Goal: Information Seeking & Learning: Learn about a topic

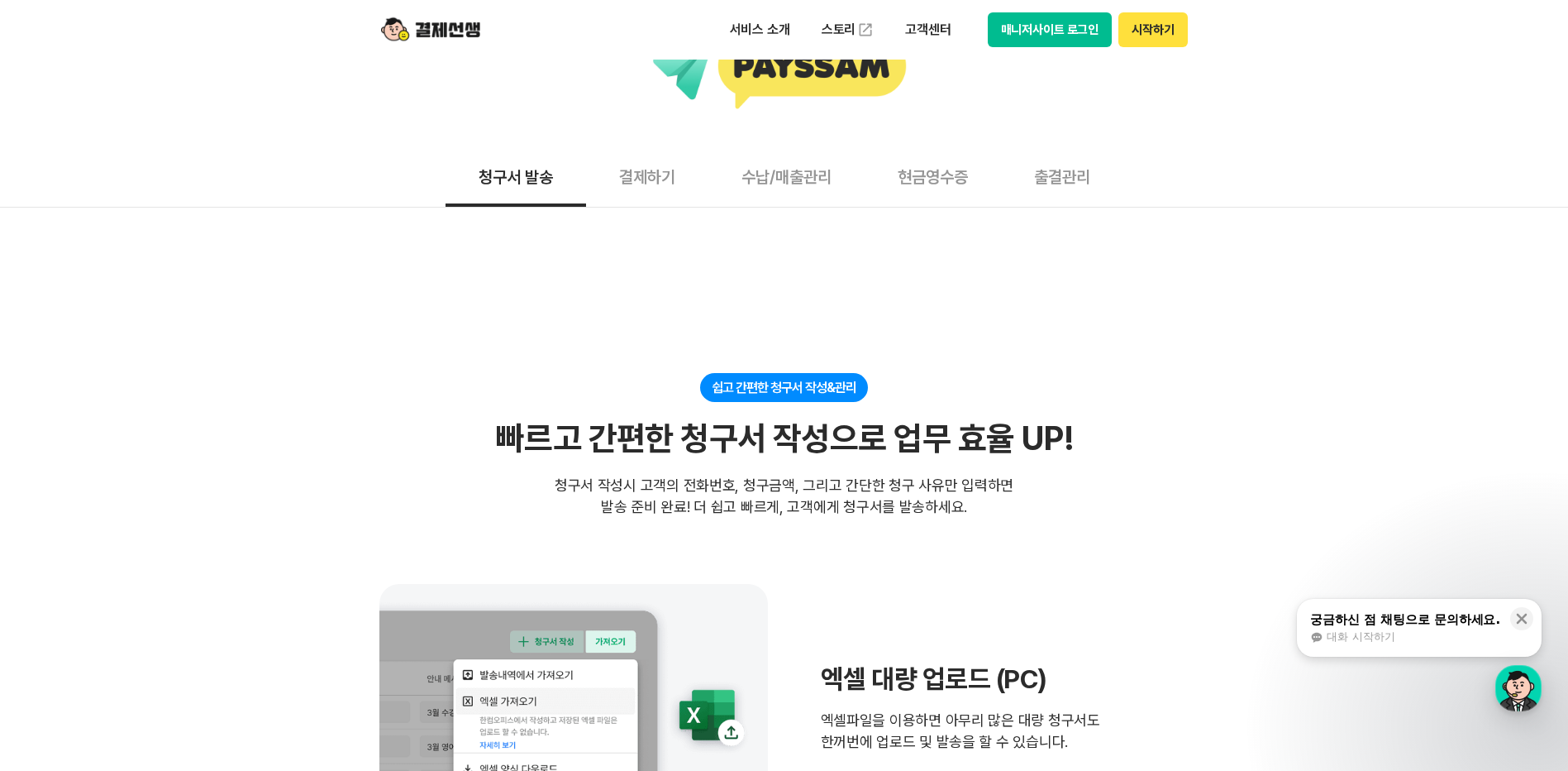
scroll to position [231, 0]
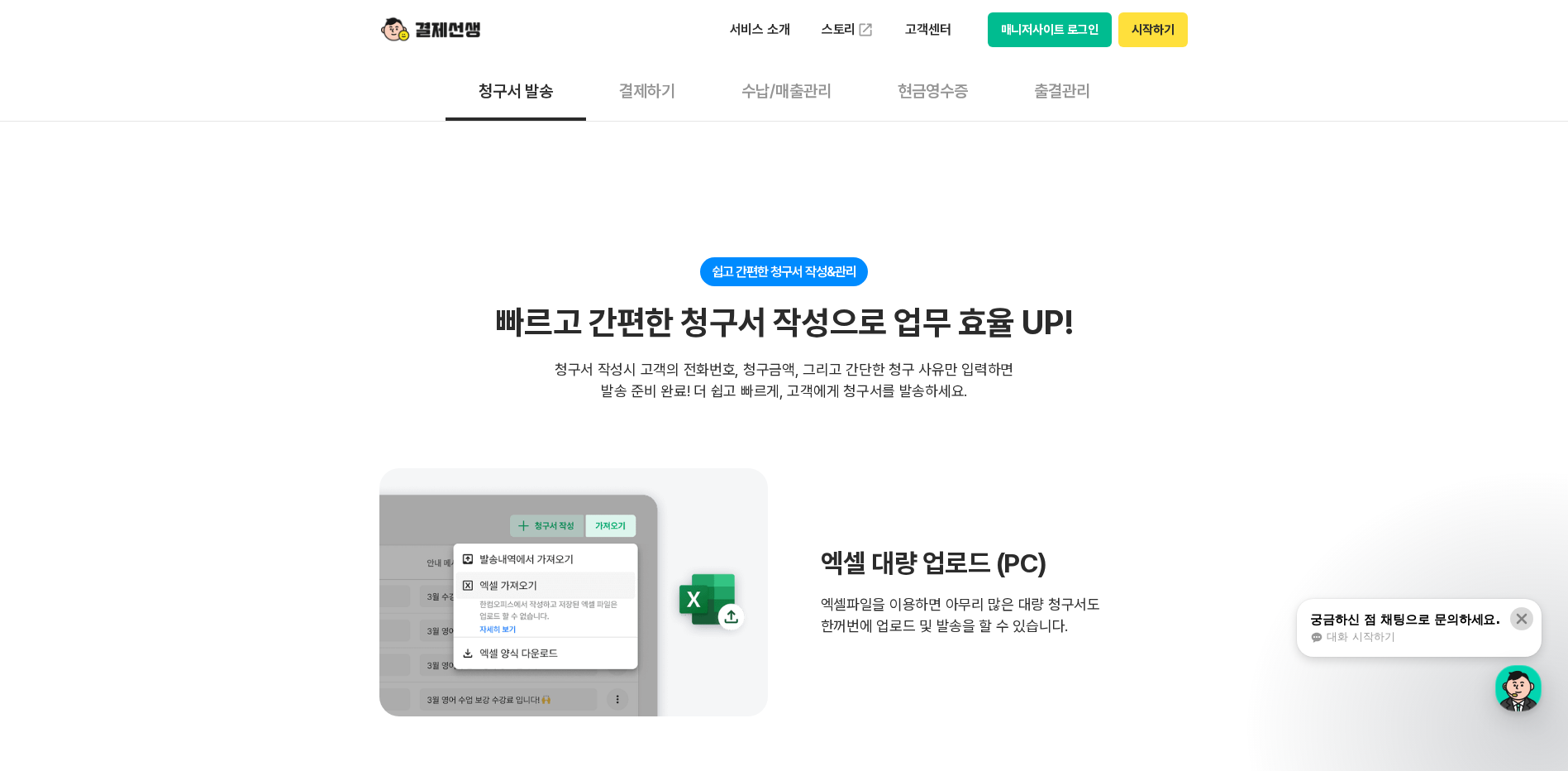
click at [1529, 620] on icon at bounding box center [1521, 618] width 17 height 17
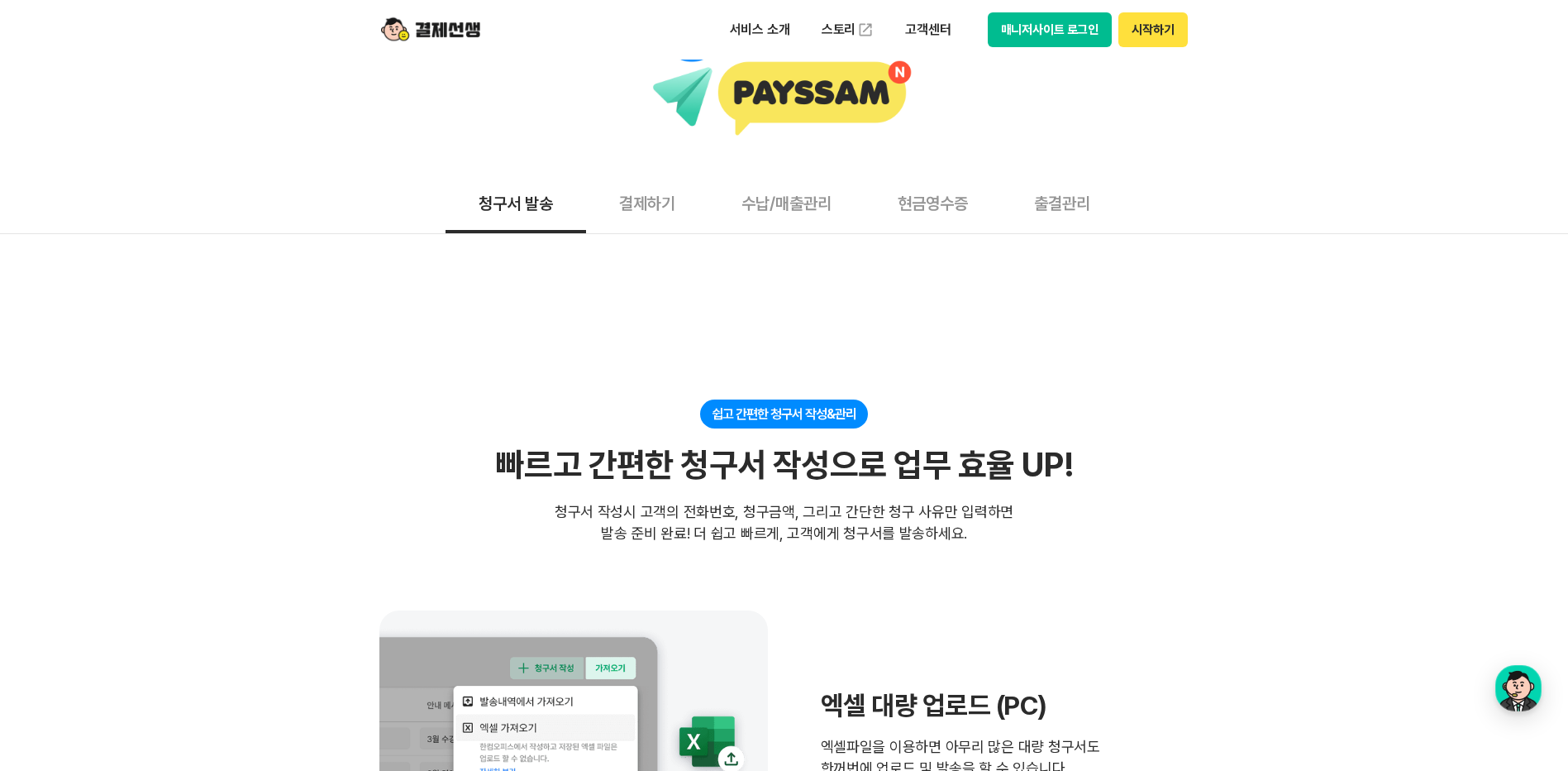
scroll to position [0, 0]
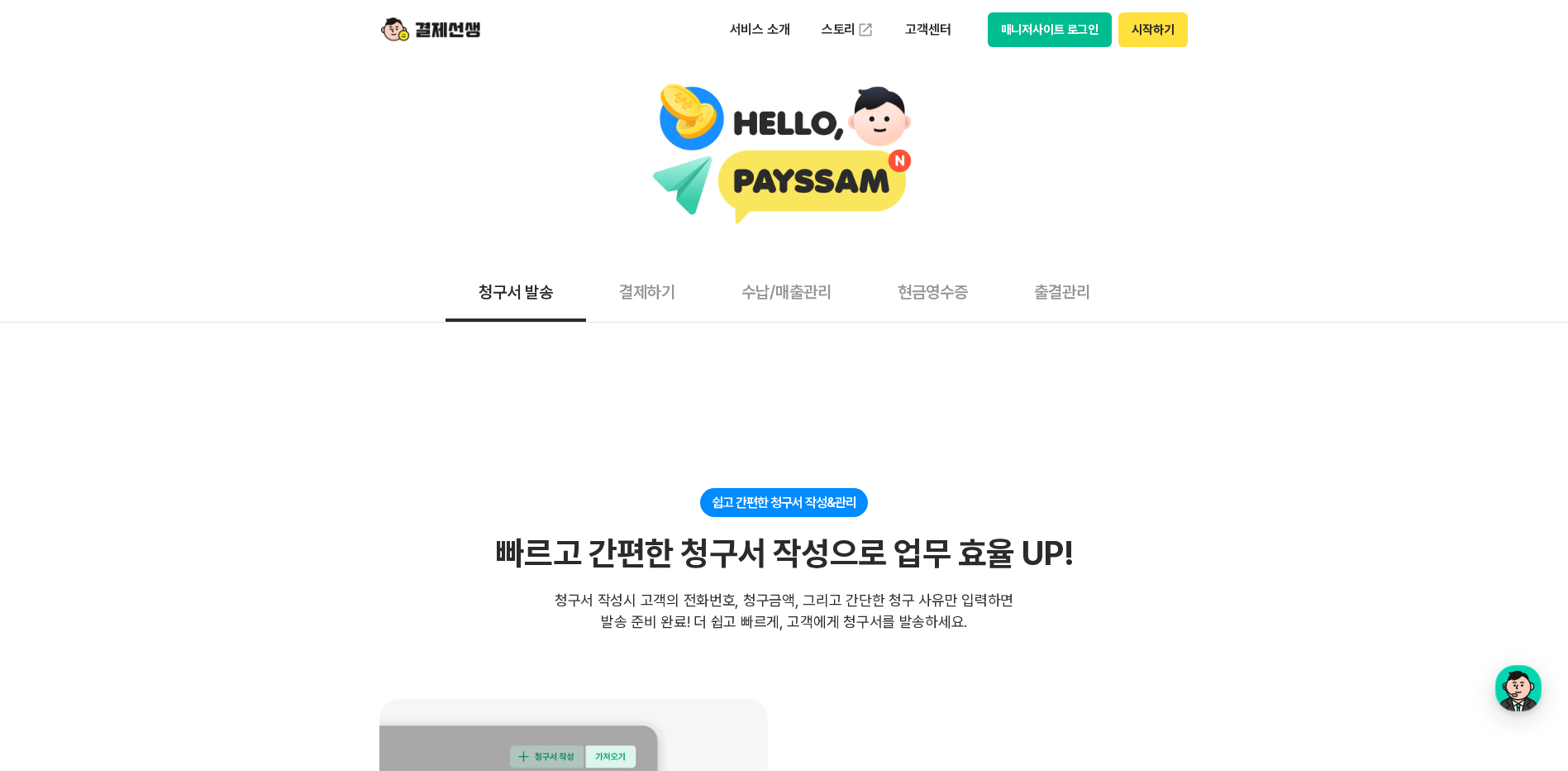
click at [638, 302] on button "결제하기" at bounding box center [646, 291] width 122 height 62
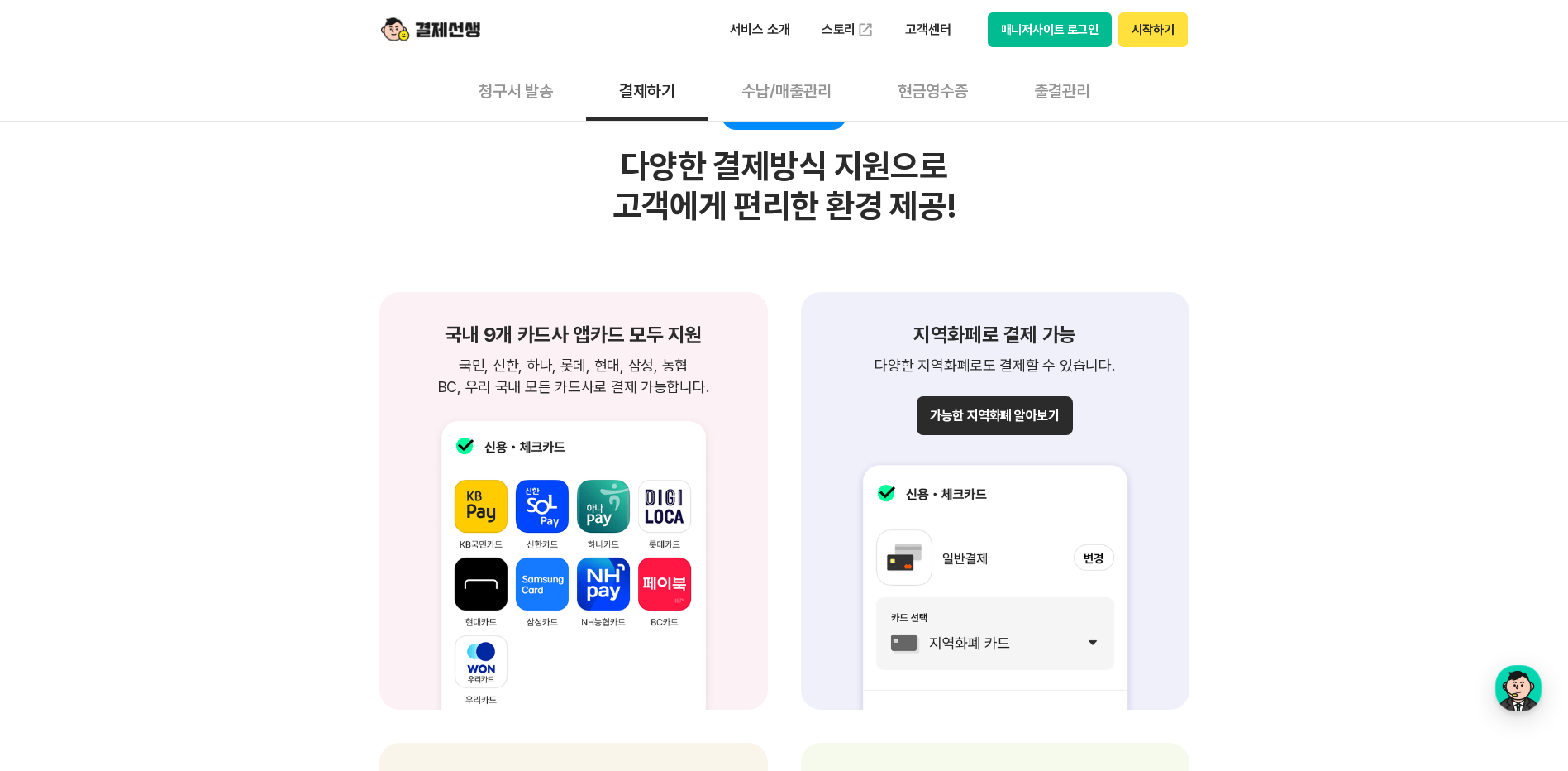
scroll to position [1734, 0]
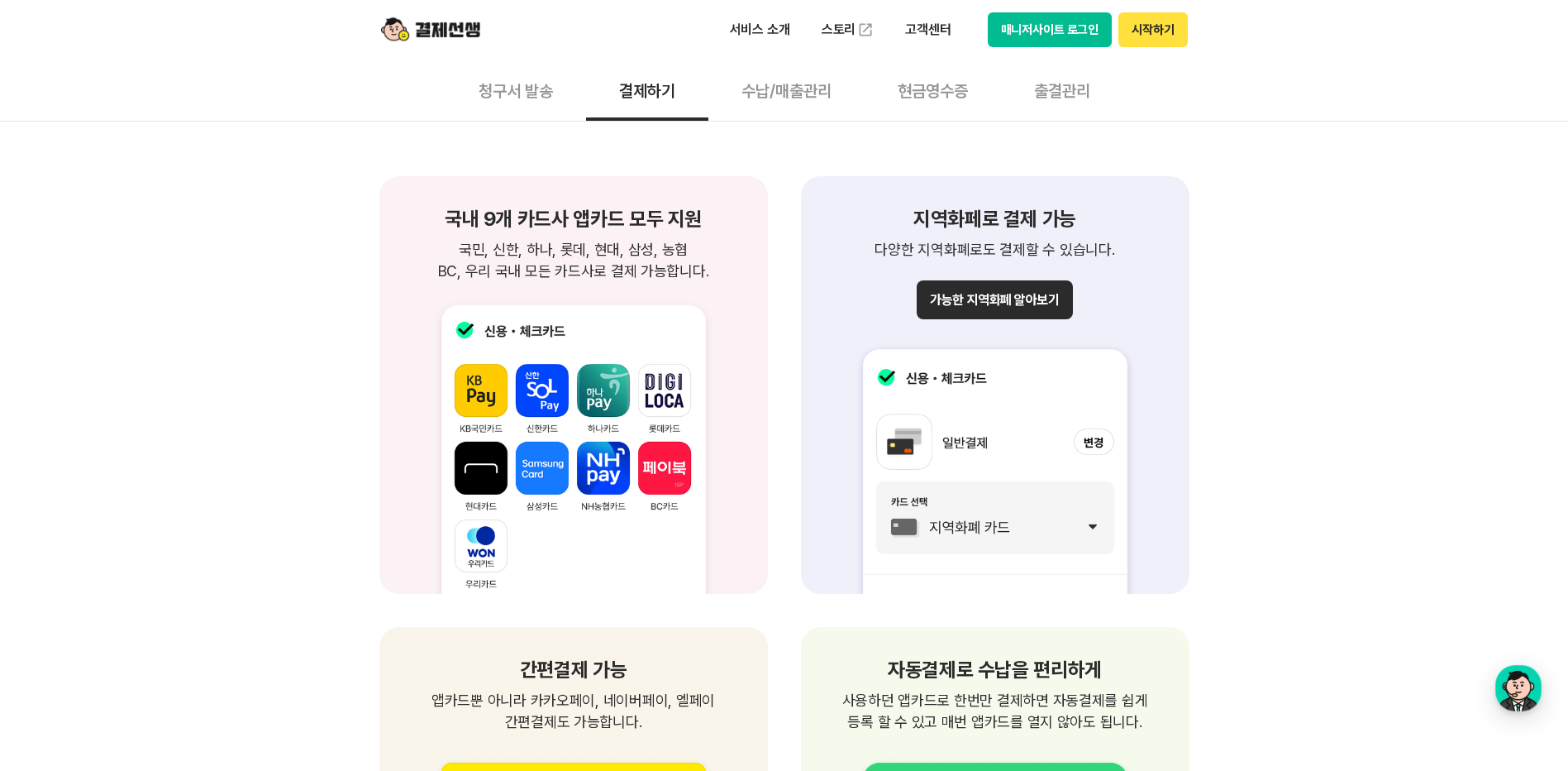
click at [1021, 306] on button "가능한 지역화폐 알아보기" at bounding box center [994, 299] width 155 height 39
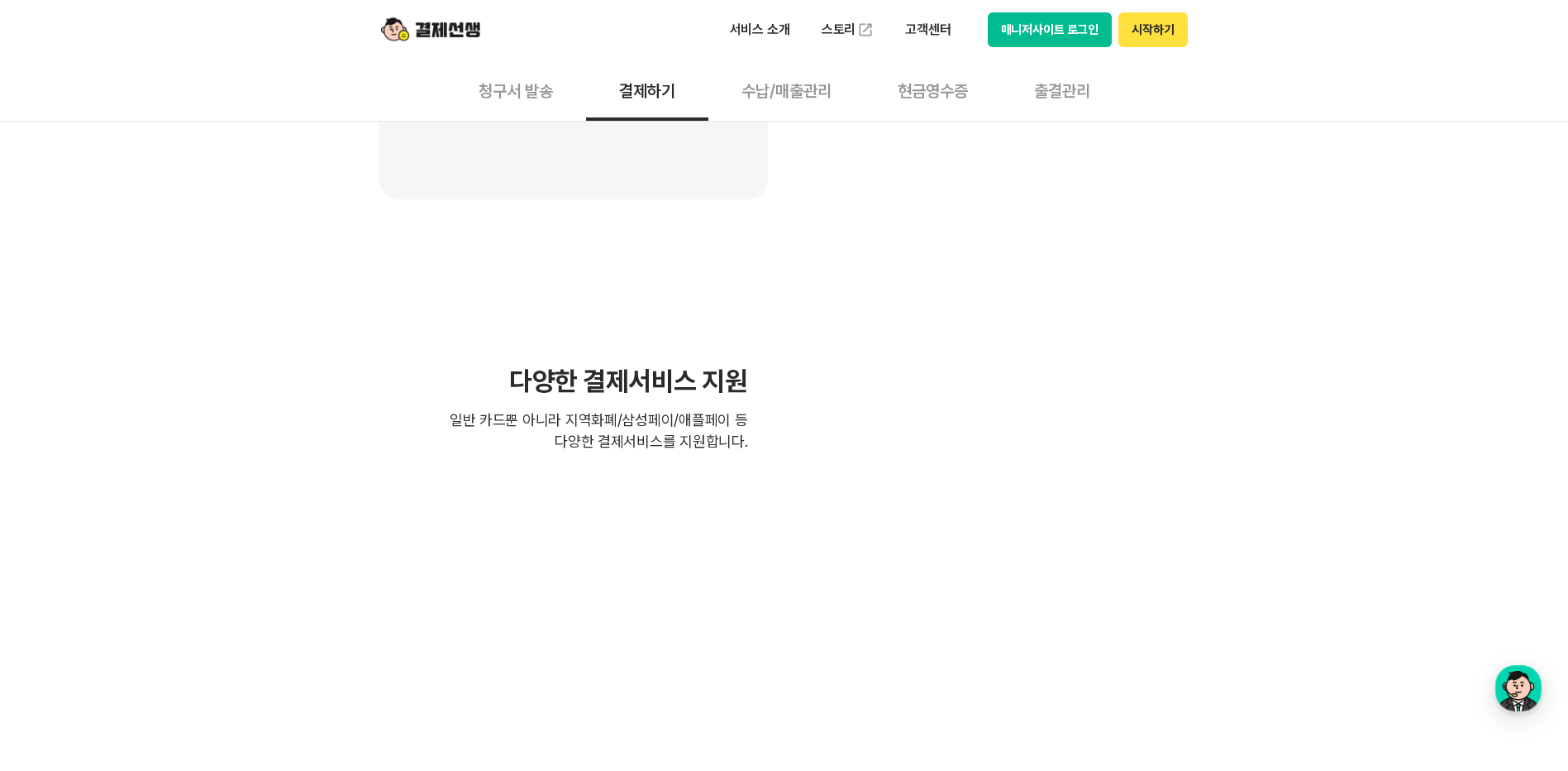
scroll to position [3815, 0]
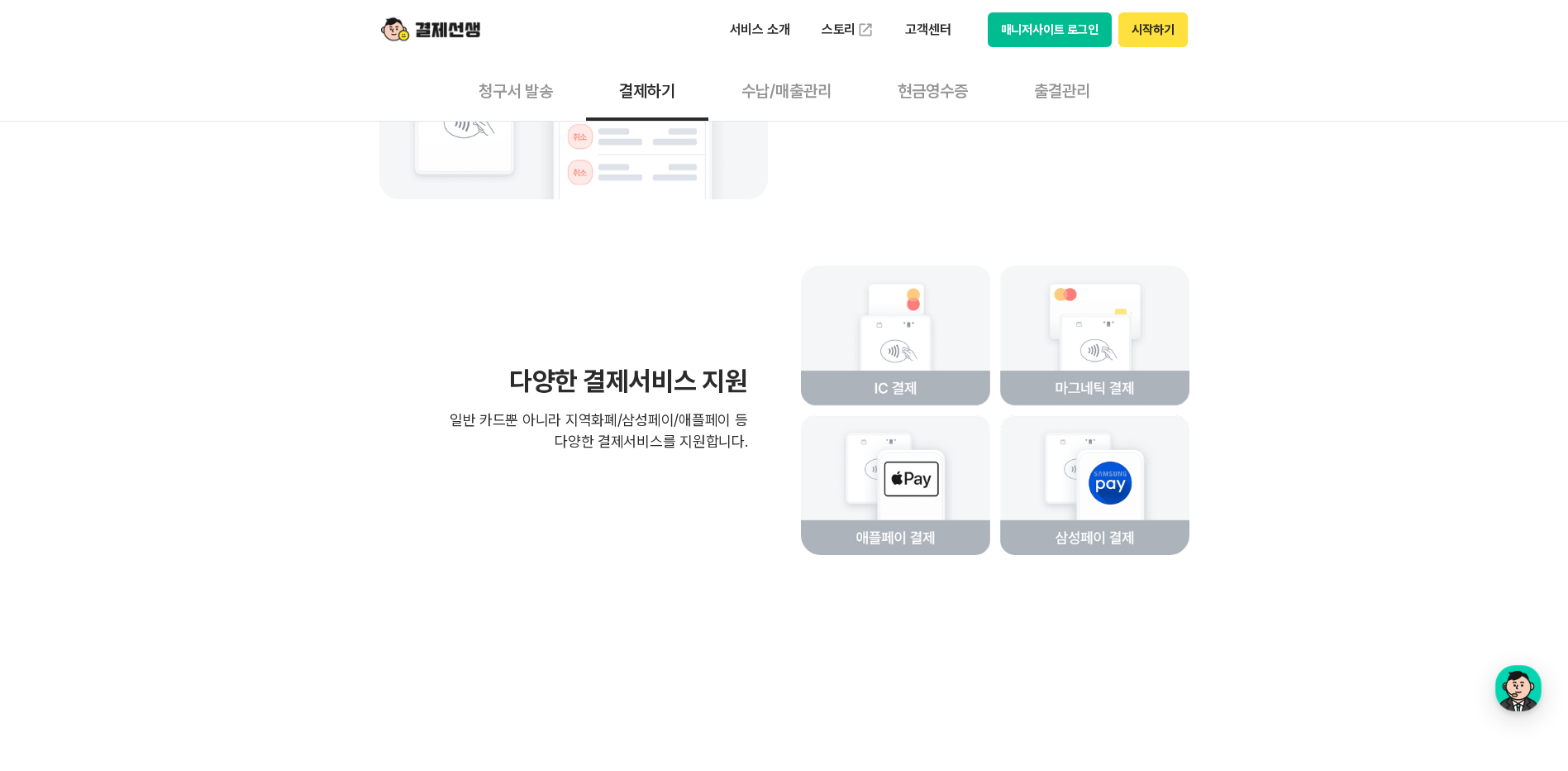
click at [789, 99] on button "수납/매출관리" at bounding box center [785, 91] width 156 height 62
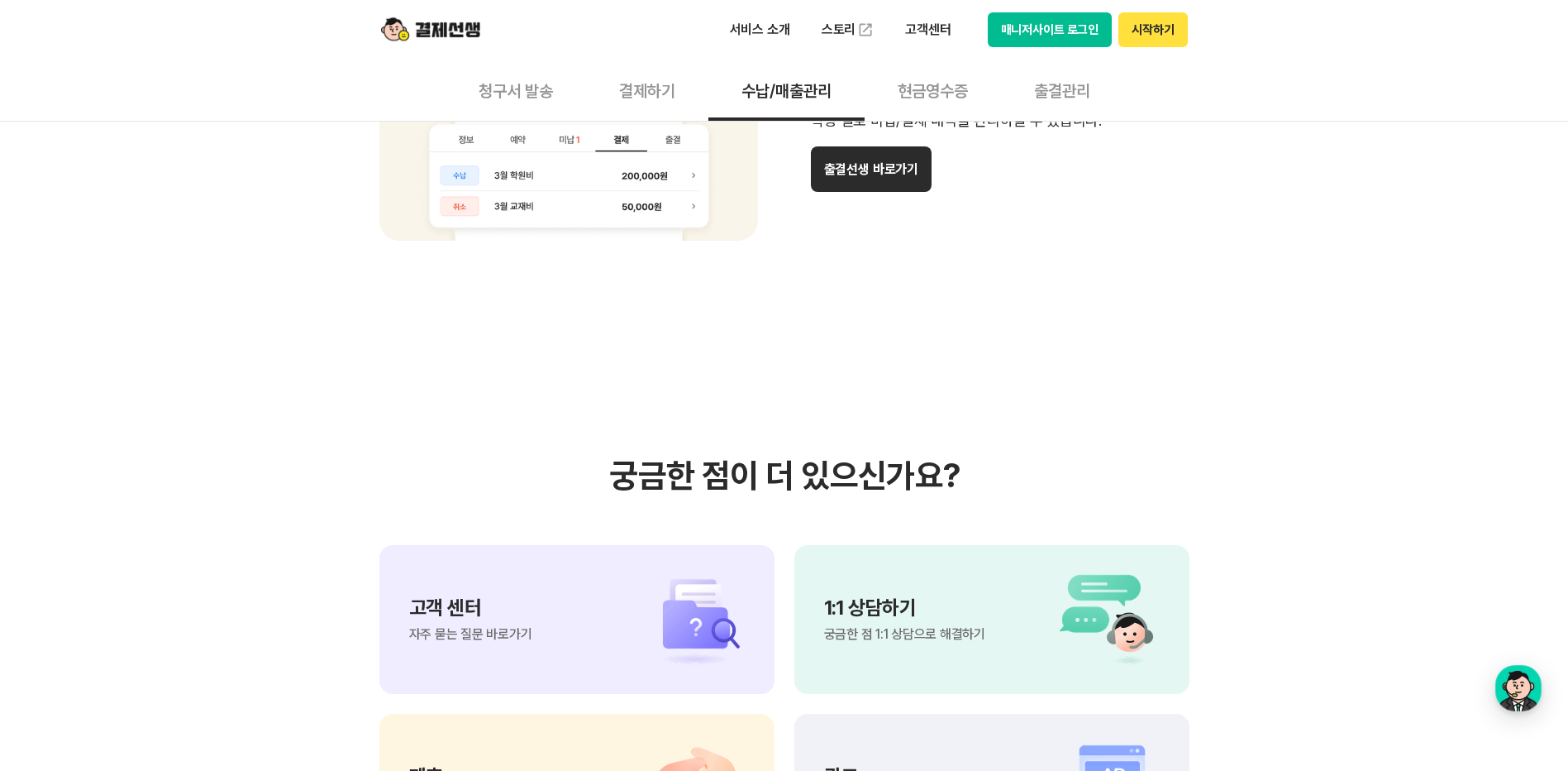
scroll to position [1619, 0]
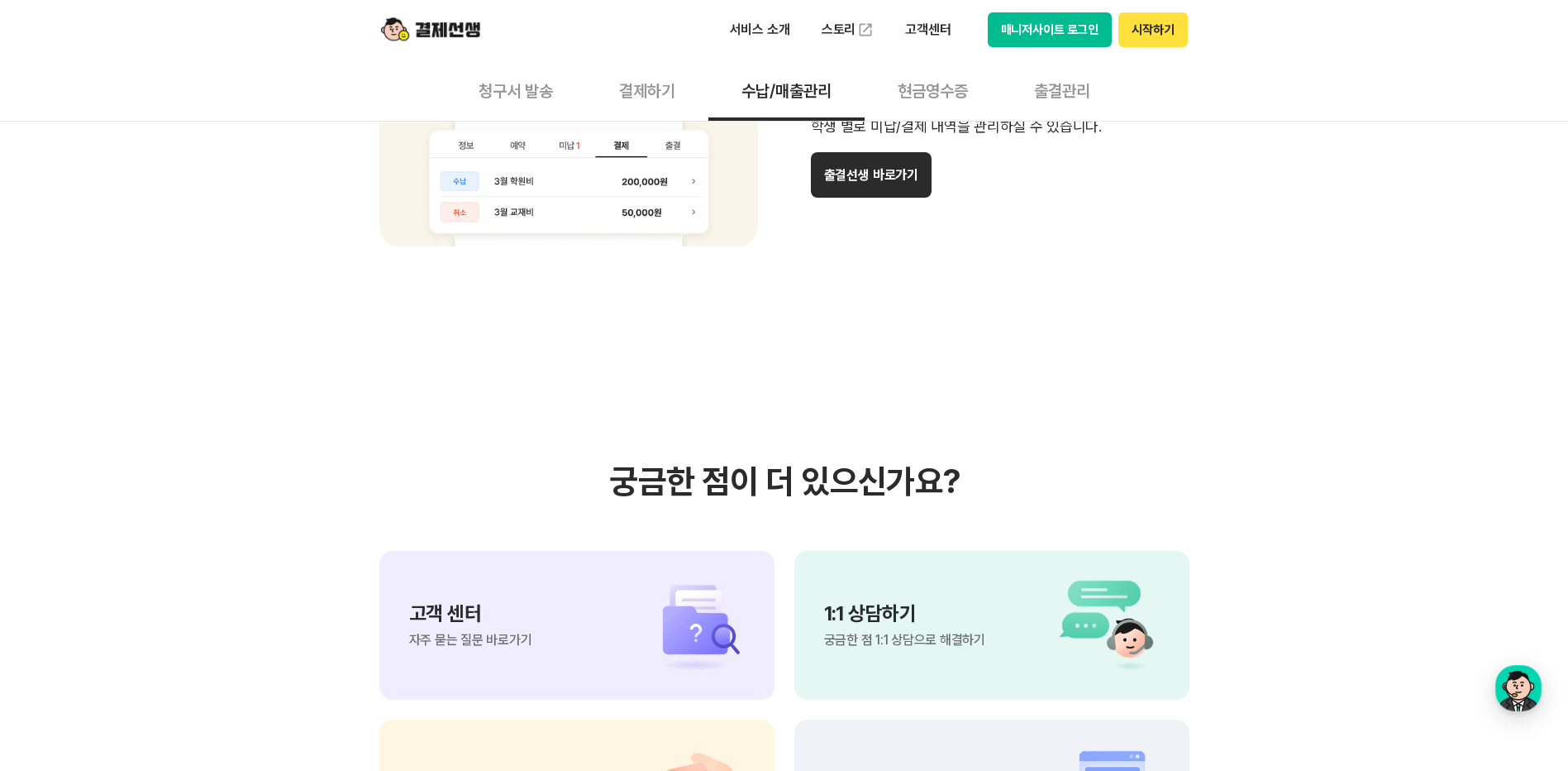
click at [928, 81] on button "현금영수증" at bounding box center [932, 91] width 136 height 62
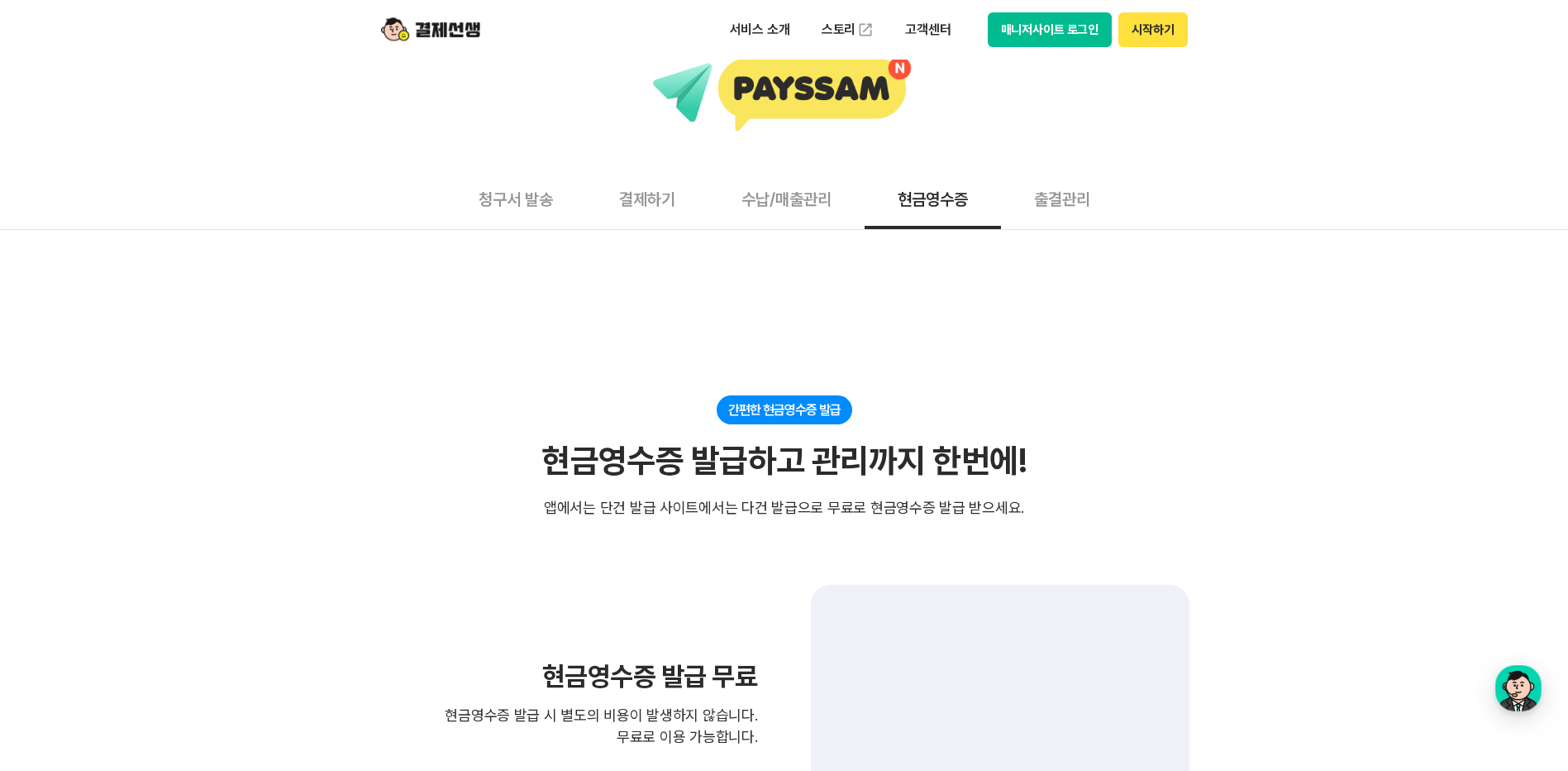
scroll to position [93, 0]
click at [1064, 199] on button "출결관리" at bounding box center [1062, 199] width 122 height 62
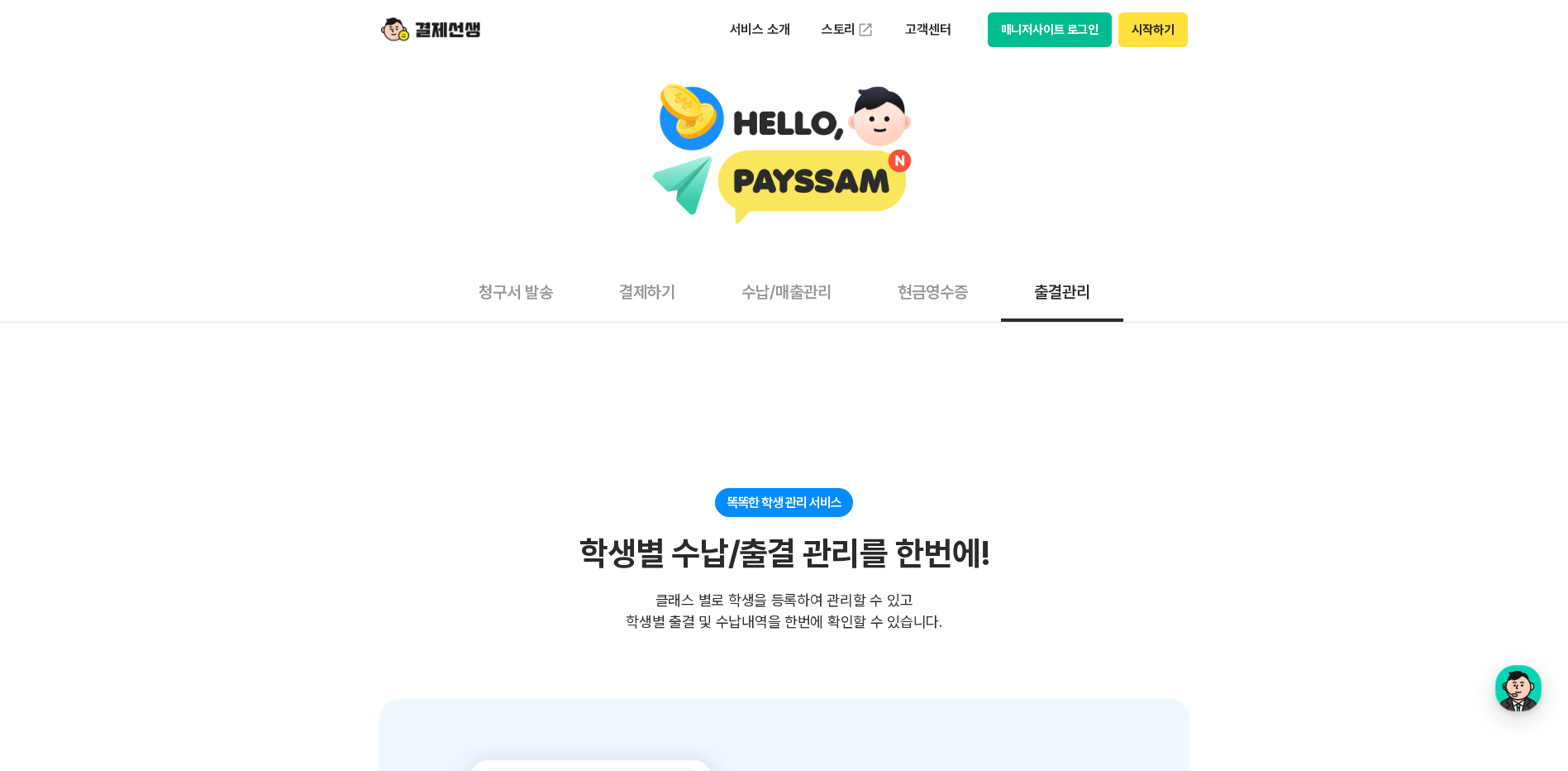
click at [399, 40] on img at bounding box center [431, 30] width 99 height 32
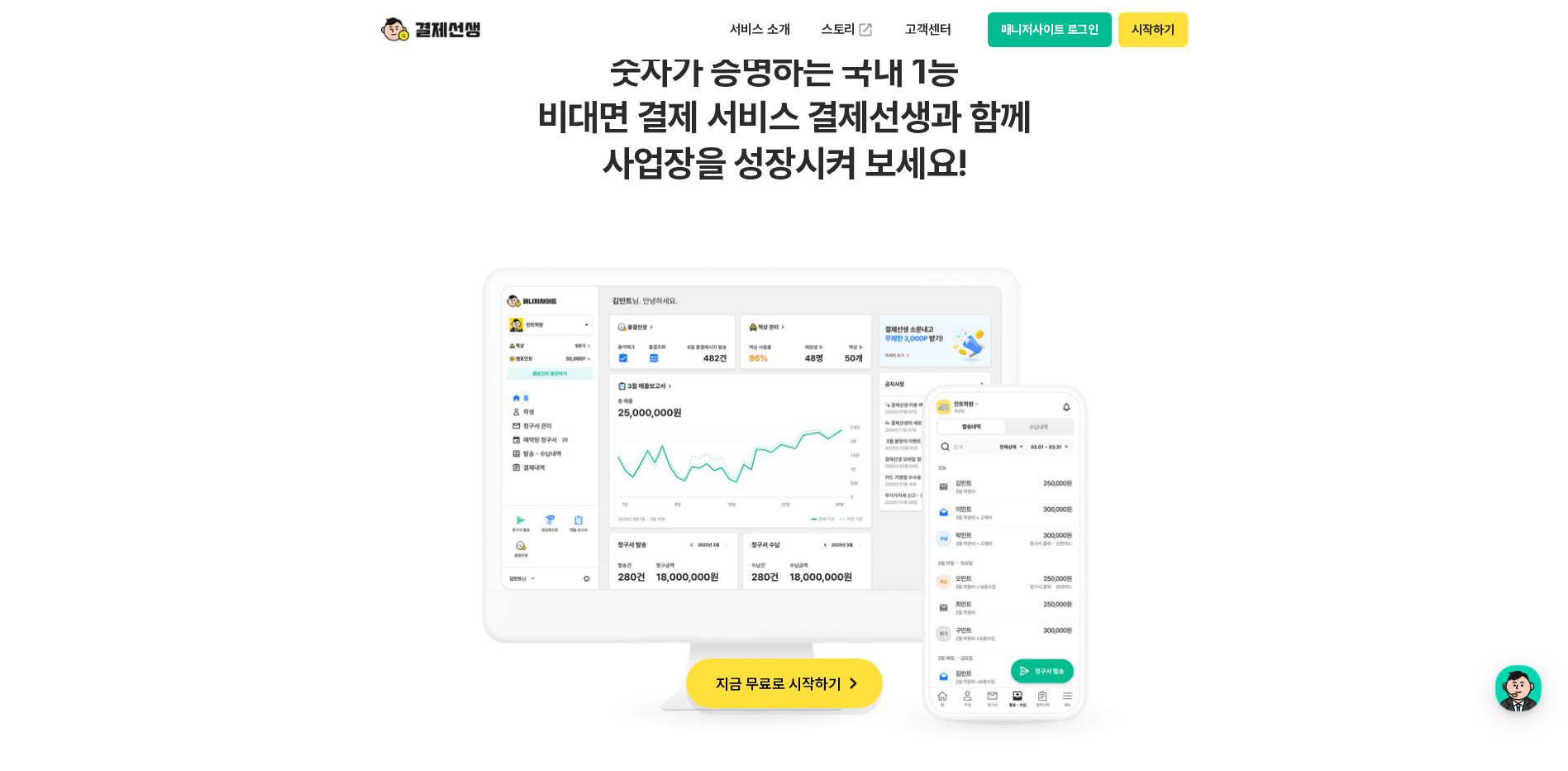
scroll to position [1156, 0]
